Goal: Information Seeking & Learning: Learn about a topic

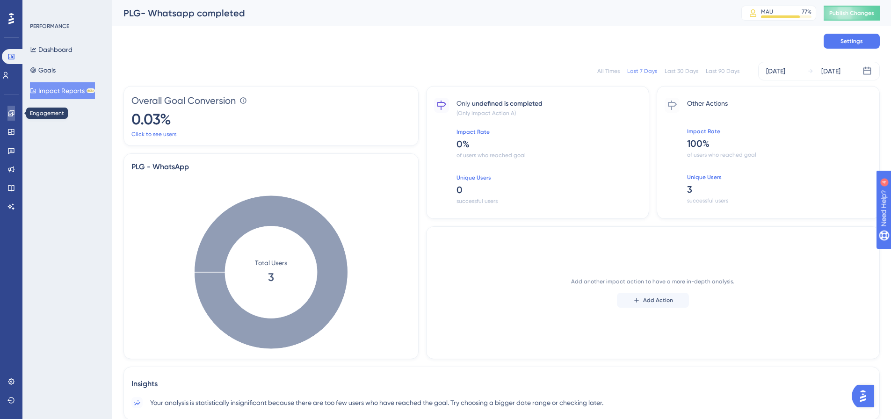
click at [0, 0] on icon at bounding box center [0, 0] width 0 height 0
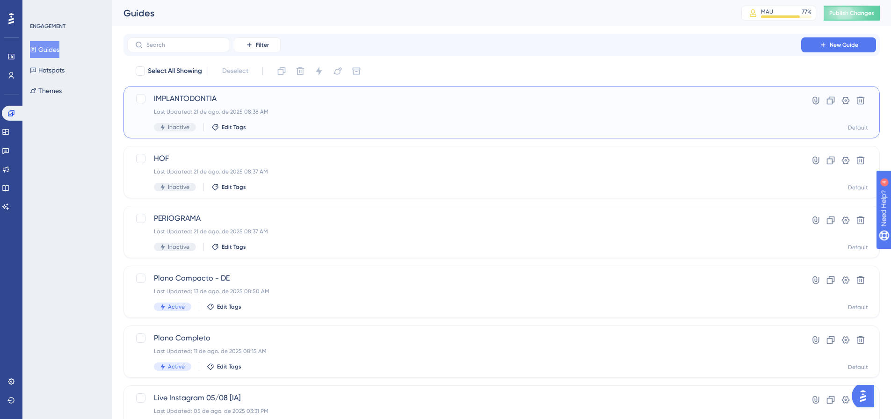
click at [411, 108] on div "Last Updated: 21 de ago. de 2025 08:38 AM" at bounding box center [464, 111] width 621 height 7
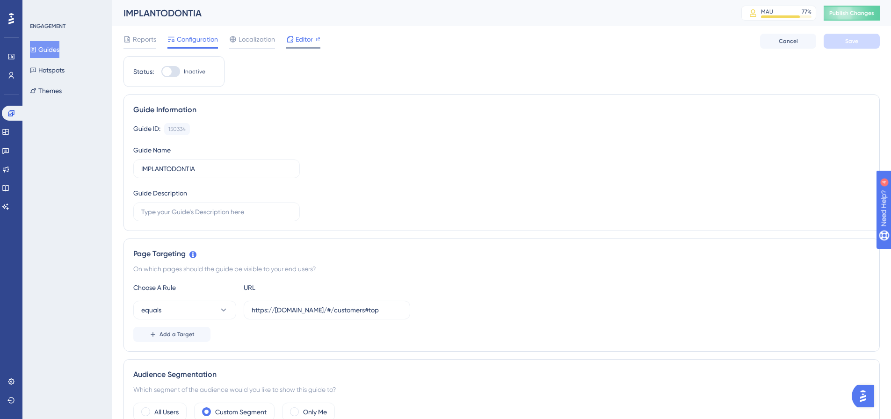
click at [298, 36] on span "Editor" at bounding box center [304, 39] width 17 height 11
click at [133, 44] on span "Reports" at bounding box center [144, 39] width 23 height 11
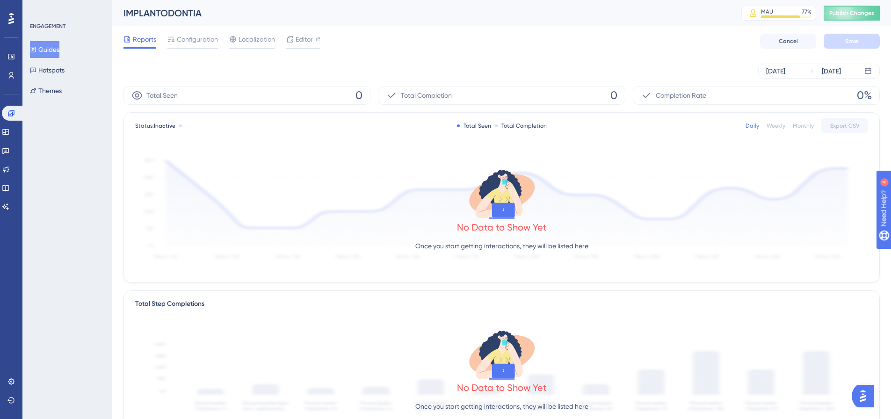
click at [44, 47] on button "Guides" at bounding box center [44, 49] width 29 height 17
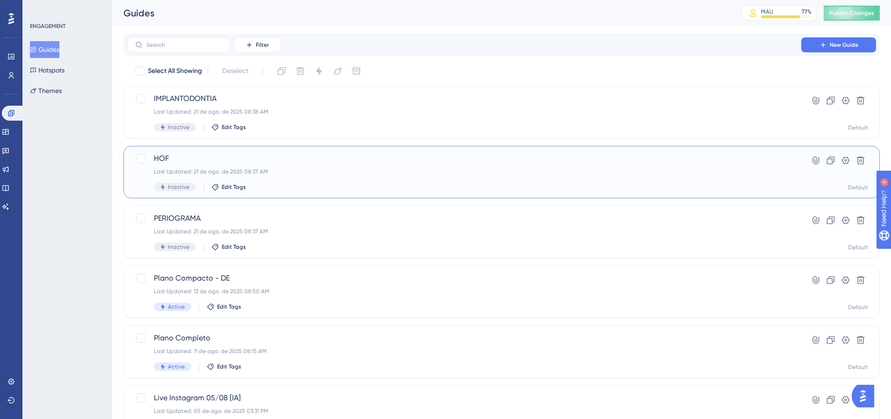
click at [205, 163] on span "HOF" at bounding box center [464, 158] width 621 height 11
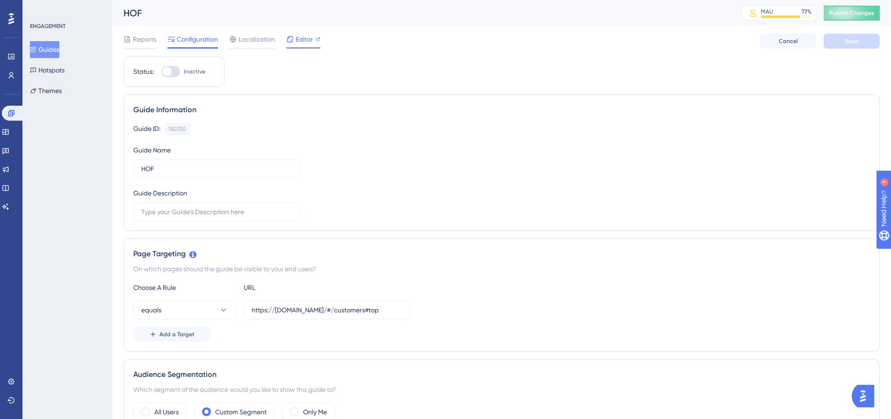
click at [302, 37] on span "Editor" at bounding box center [304, 39] width 17 height 11
click at [44, 50] on button "Guides" at bounding box center [44, 49] width 29 height 17
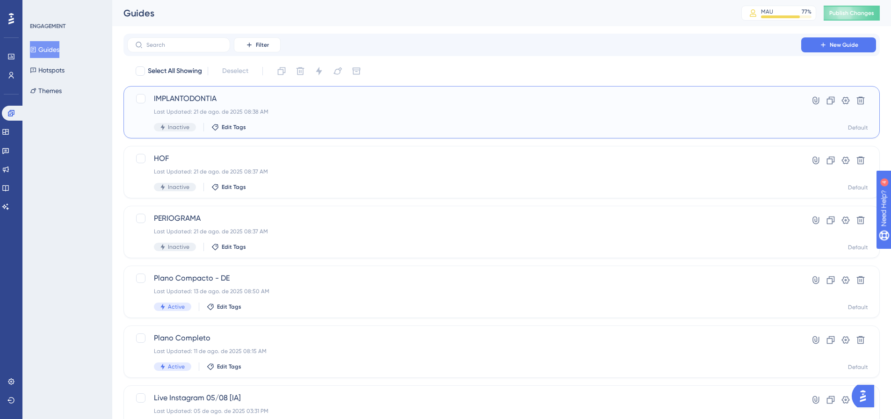
click at [177, 110] on div "Last Updated: 21 de ago. de 2025 08:38 AM" at bounding box center [464, 111] width 621 height 7
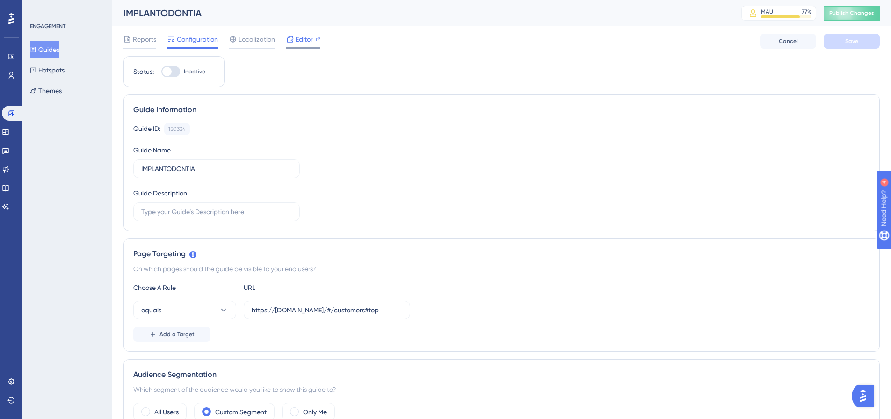
click at [304, 44] on span "Editor" at bounding box center [304, 39] width 17 height 11
